Goal: Find specific page/section: Find specific page/section

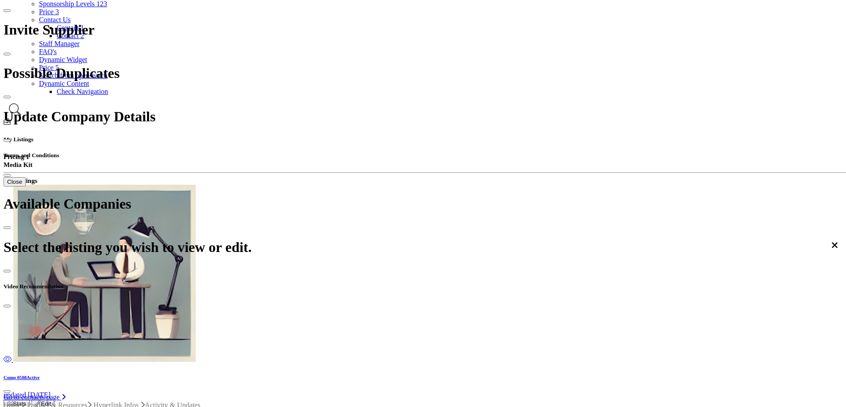
scroll to position [177, 0]
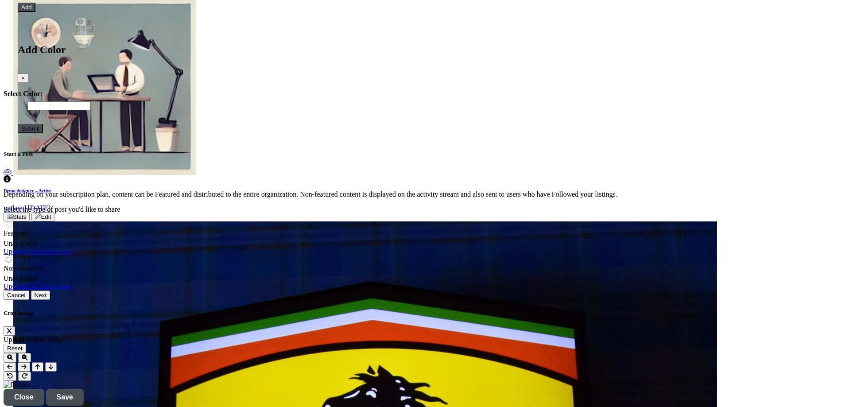
scroll to position [1994, 0]
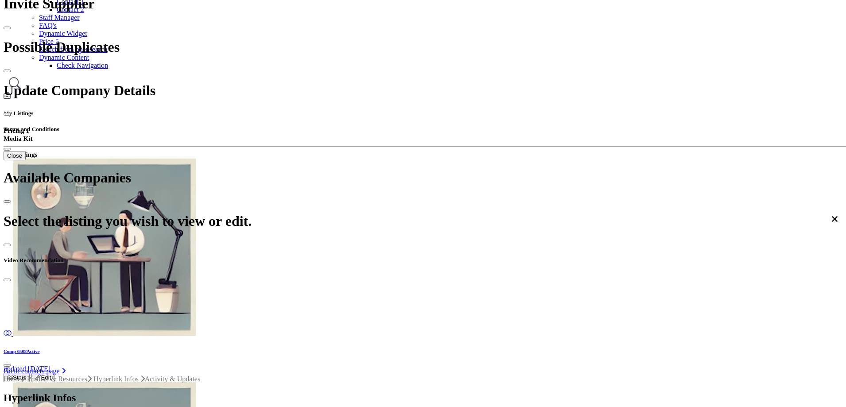
scroll to position [177, 0]
